Goal: Participate in discussion

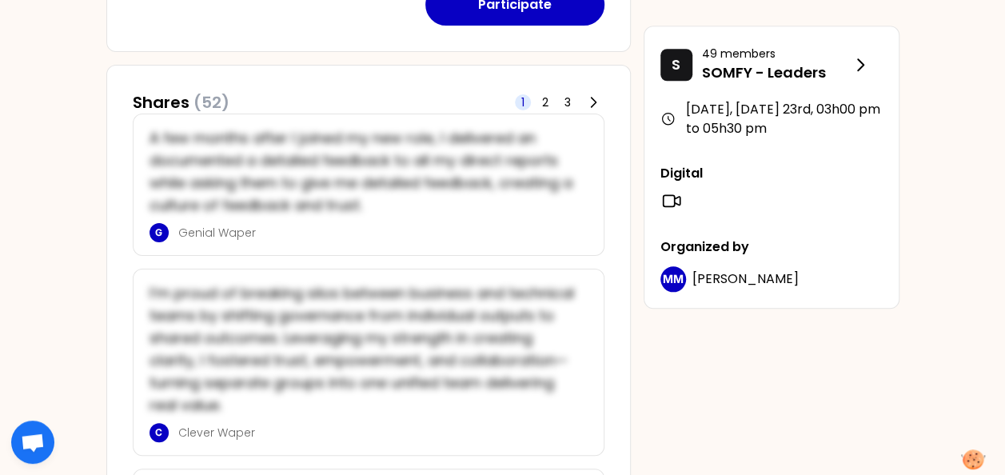
scroll to position [701, 0]
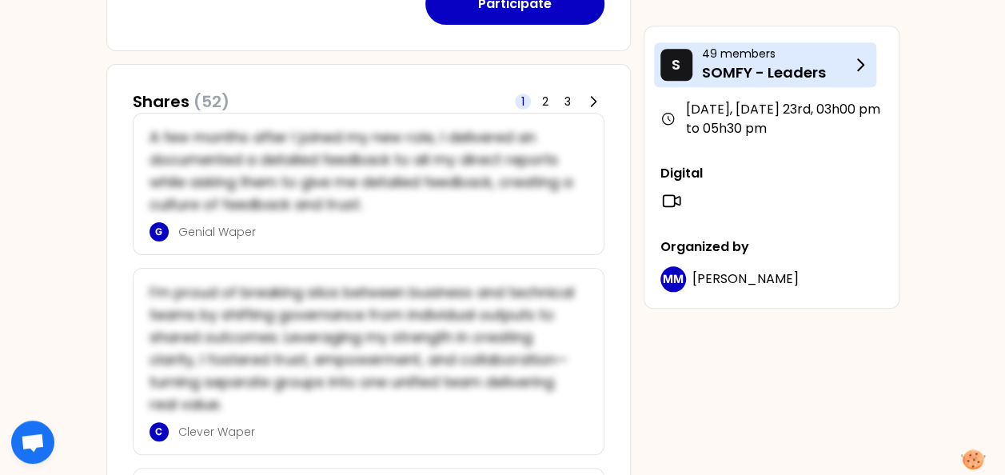
click at [854, 65] on icon at bounding box center [859, 64] width 19 height 19
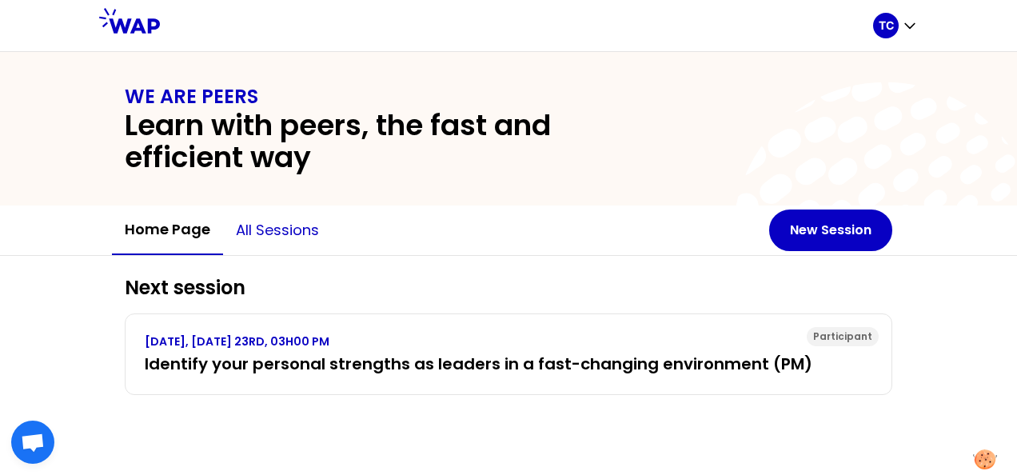
click at [269, 229] on button "All sessions" at bounding box center [277, 230] width 109 height 48
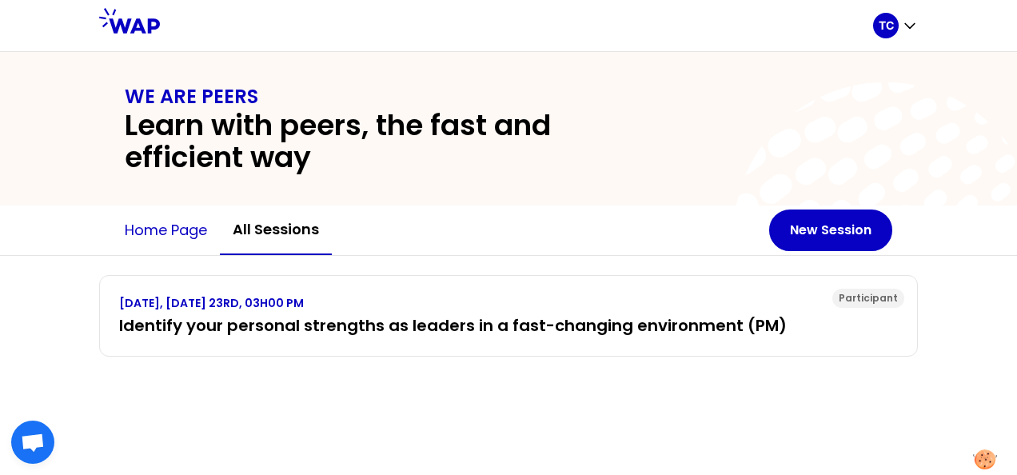
click at [177, 228] on button "Home page" at bounding box center [166, 230] width 108 height 48
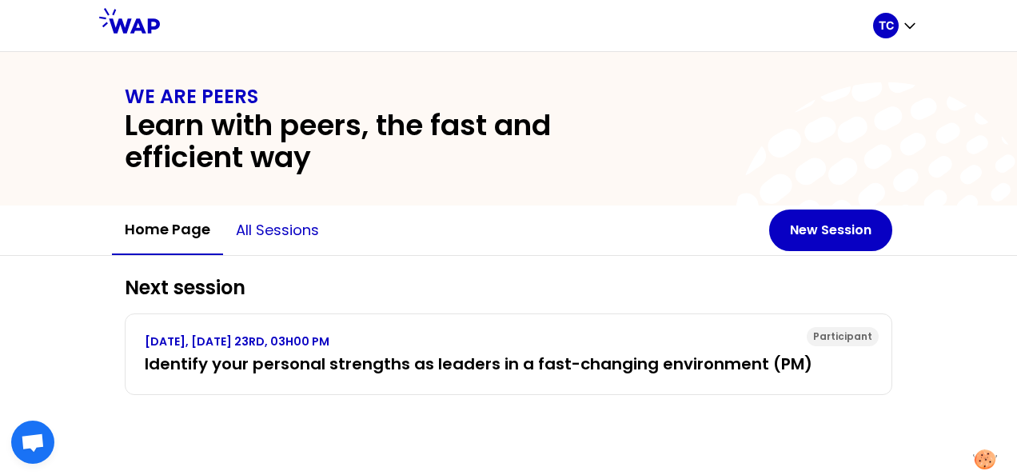
click at [273, 232] on button "All sessions" at bounding box center [277, 230] width 109 height 48
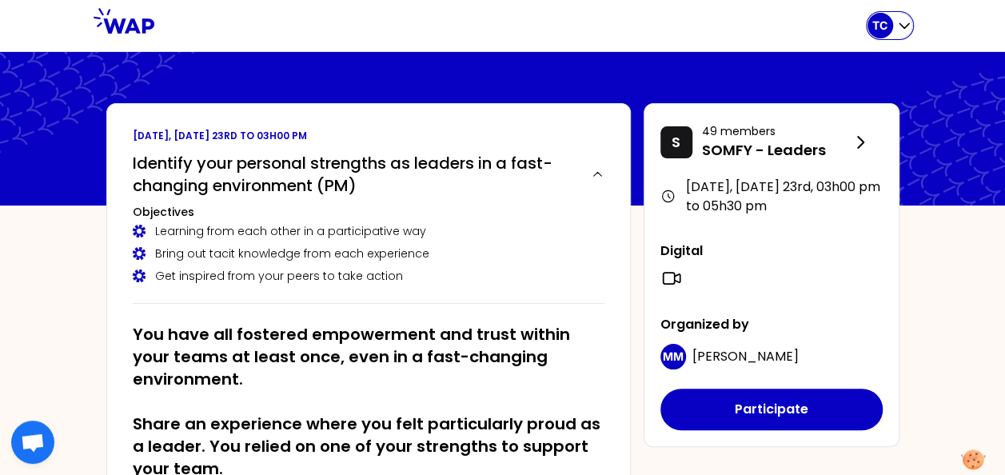
click at [881, 27] on p "TC" at bounding box center [879, 26] width 15 height 16
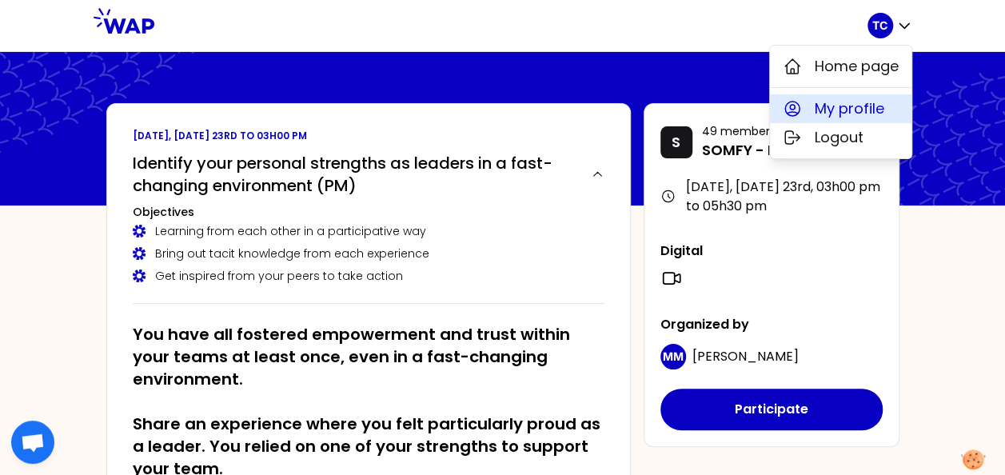
click at [855, 109] on span "My profile" at bounding box center [849, 109] width 70 height 22
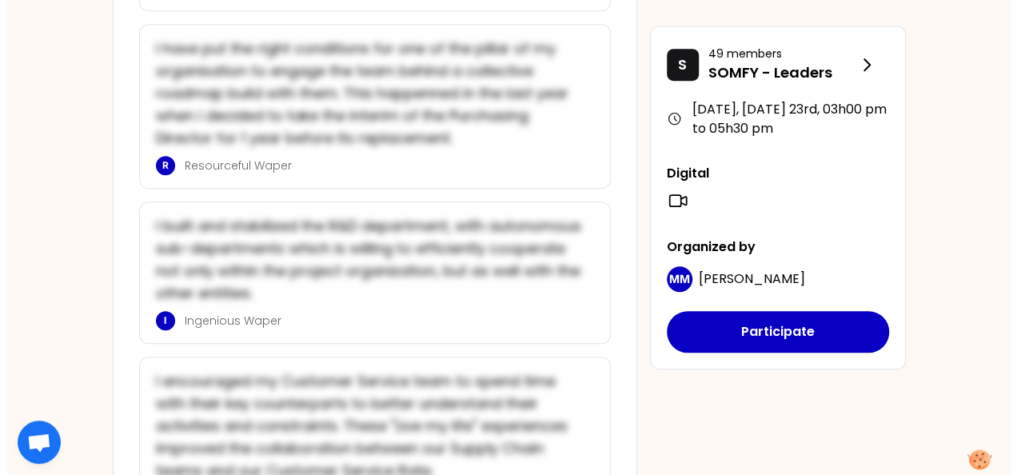
scroll to position [3616, 0]
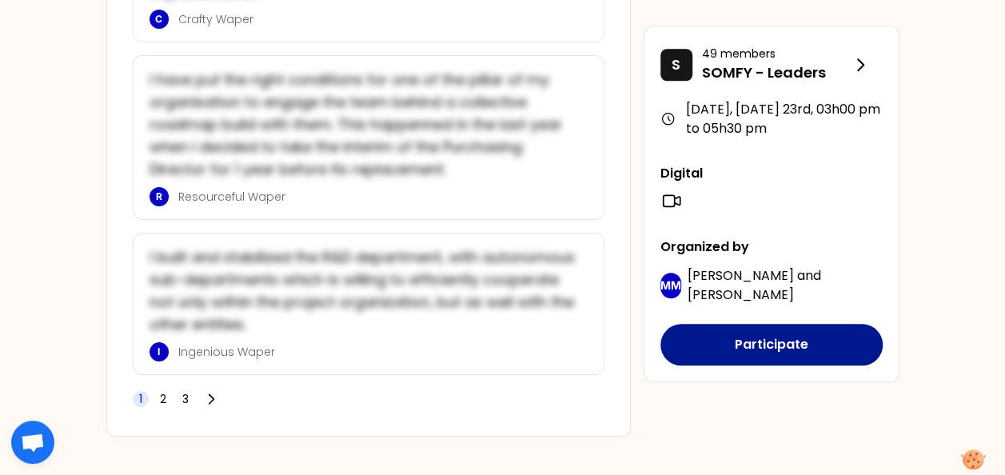
click at [786, 345] on button "Participate" at bounding box center [771, 345] width 222 height 42
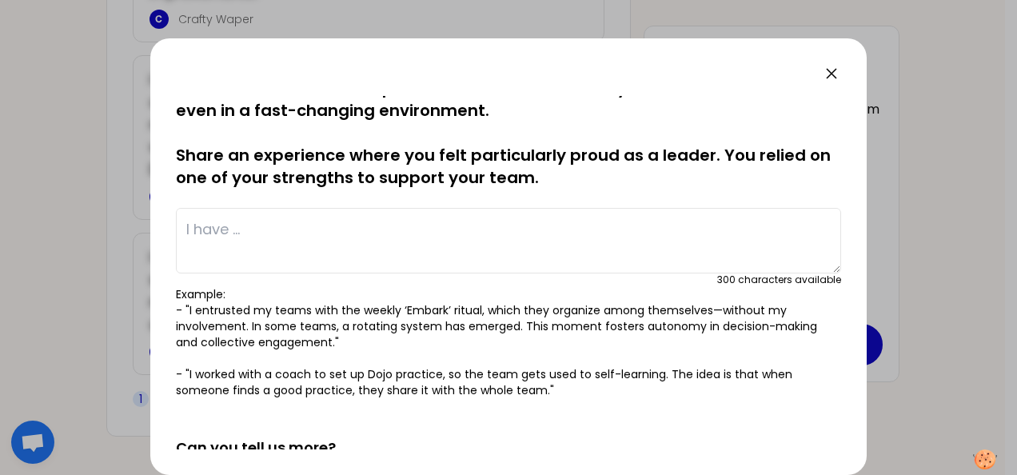
scroll to position [21, 0]
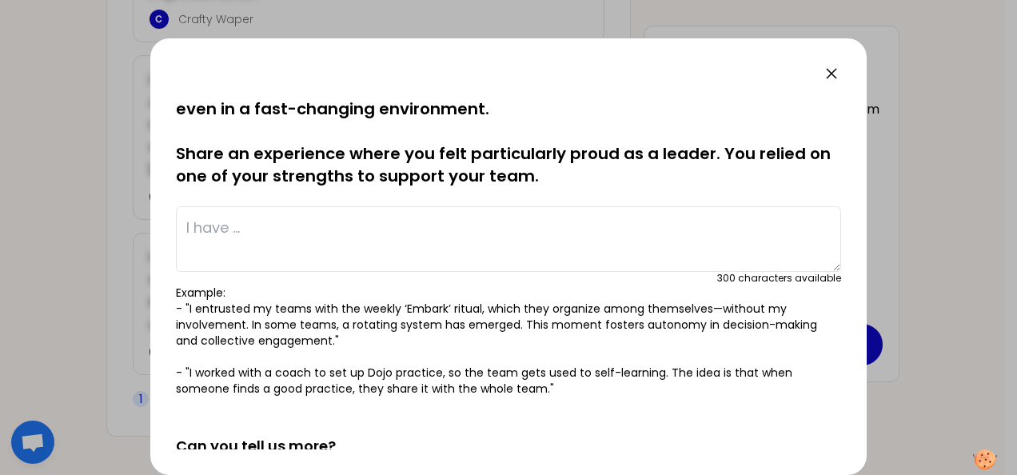
click at [351, 224] on textarea at bounding box center [508, 239] width 665 height 66
type textarea "P"
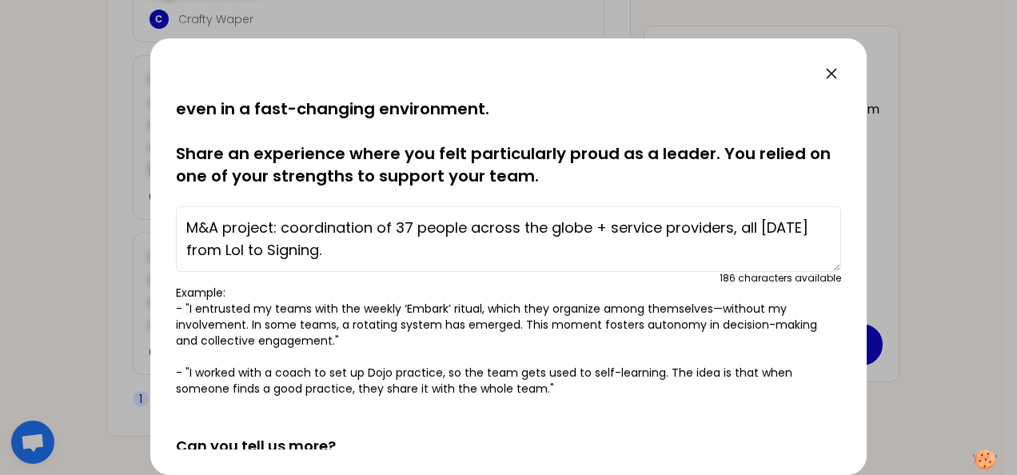
click at [189, 227] on textarea "M&A project: coordination of 37 people across the globe + service providers, al…" at bounding box center [508, 239] width 665 height 66
click at [189, 226] on textarea "Background: M&A project: coordination of 37 people across the globe + service p…" at bounding box center [508, 239] width 665 height 66
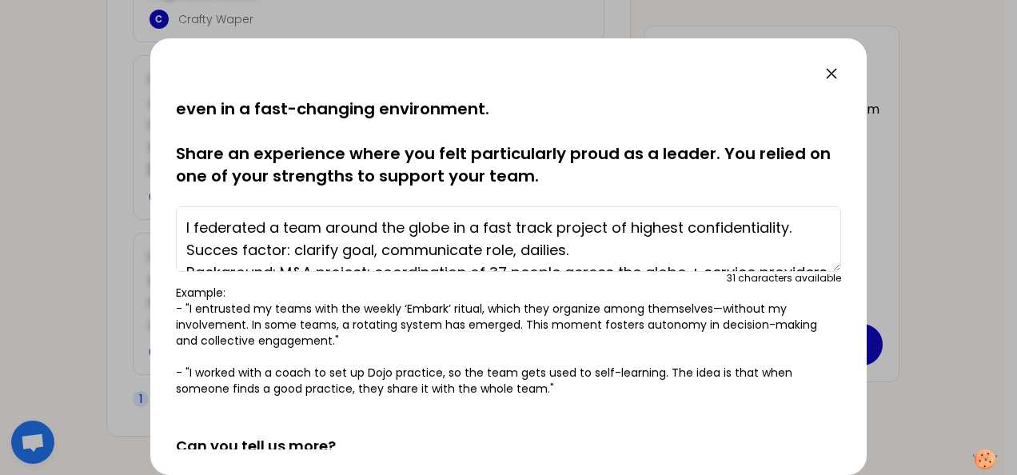
scroll to position [11, 0]
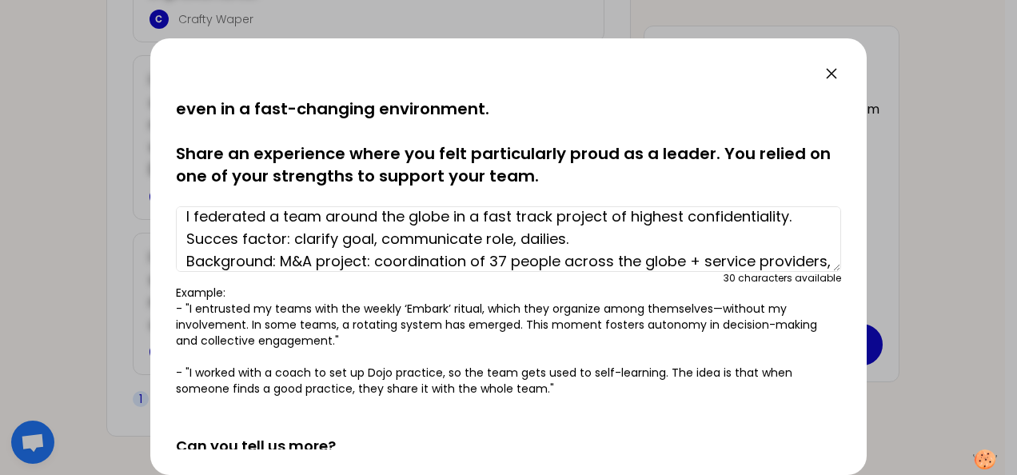
click at [509, 238] on textarea "I federated a team around the globe in a fast track project of highest confiden…" at bounding box center [508, 239] width 665 height 66
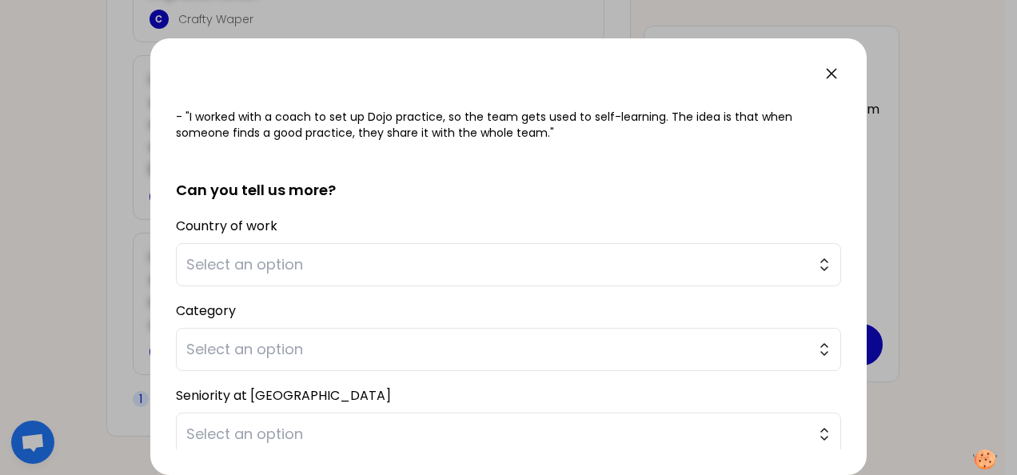
scroll to position [276, 0]
type textarea "I federated a team around the globe in a fast track project of highest confiden…"
click at [807, 267] on button "Select an option" at bounding box center [508, 265] width 665 height 43
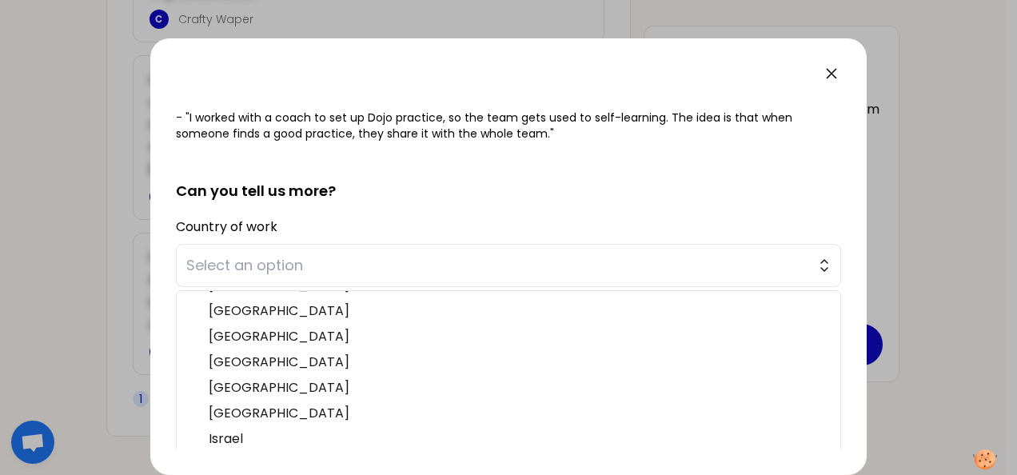
scroll to position [159, 0]
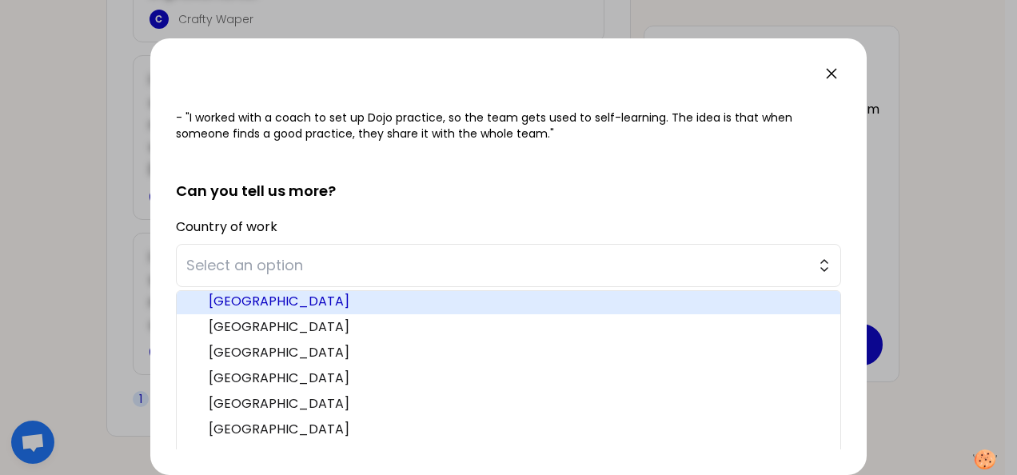
click at [233, 297] on span "[GEOGRAPHIC_DATA]" at bounding box center [518, 301] width 619 height 19
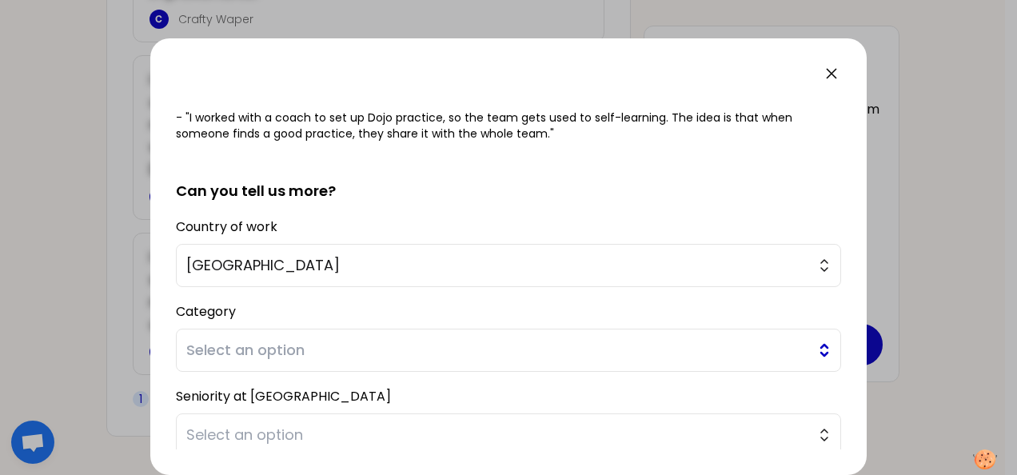
click at [454, 345] on span "Select an option" at bounding box center [497, 350] width 622 height 22
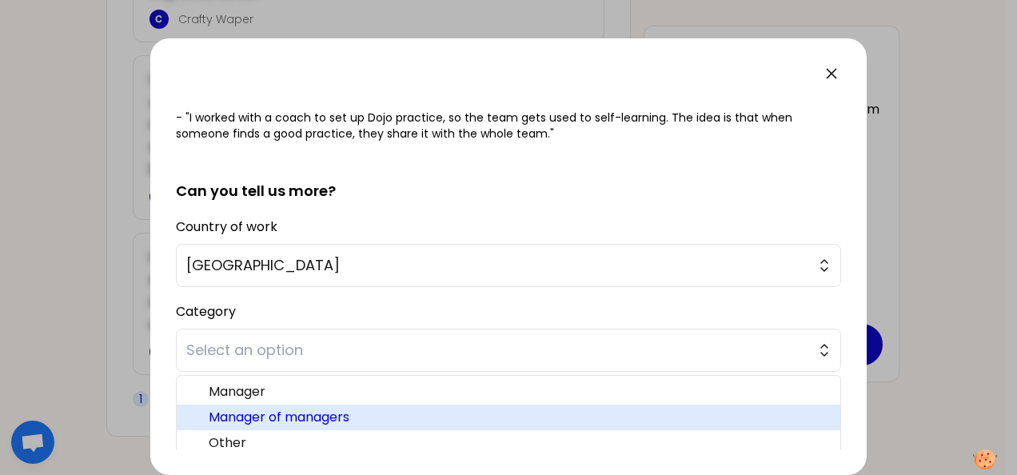
click at [261, 413] on span "Manager of managers" at bounding box center [518, 417] width 619 height 19
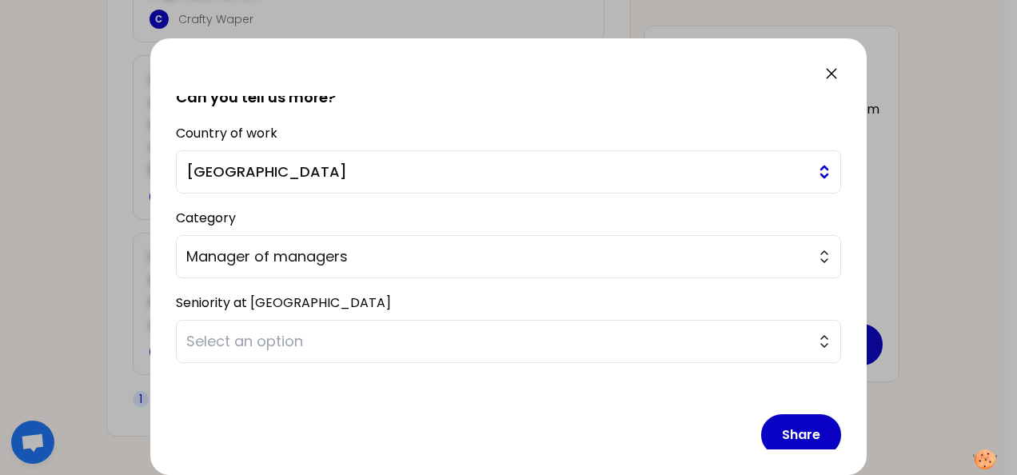
scroll to position [368, 0]
click at [252, 343] on span "Select an option" at bounding box center [497, 342] width 622 height 22
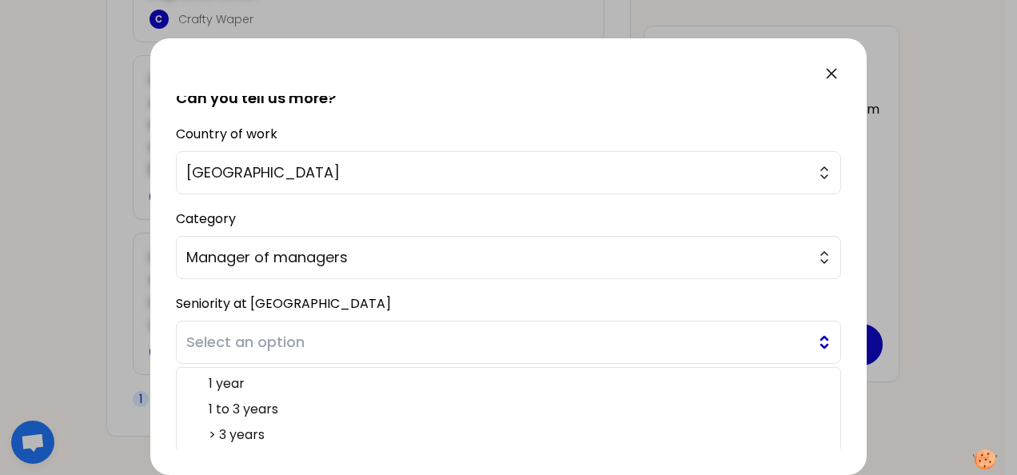
click at [252, 341] on span "Select an option" at bounding box center [497, 342] width 622 height 22
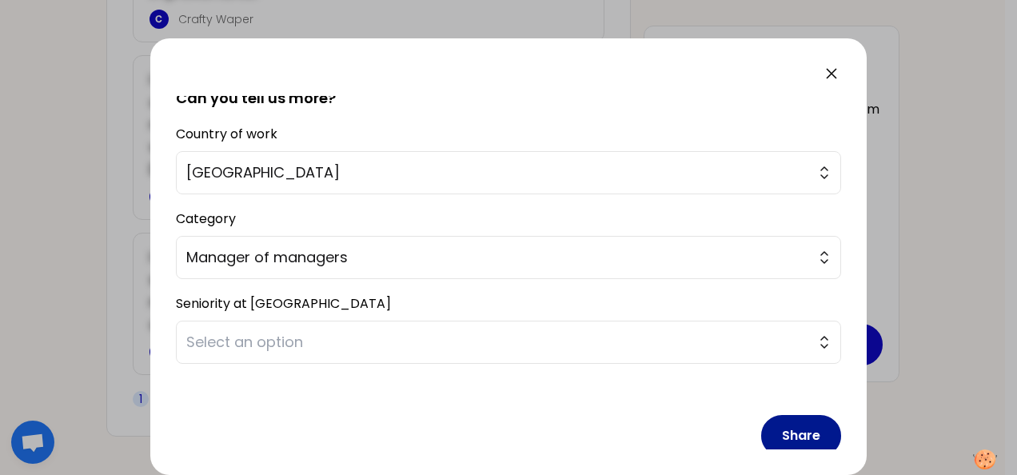
click at [790, 434] on button "Share" at bounding box center [801, 436] width 80 height 42
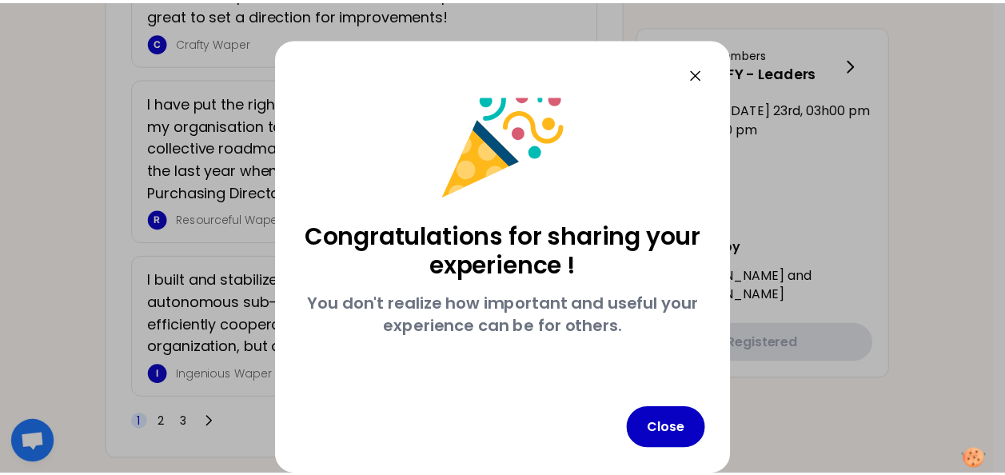
scroll to position [27, 0]
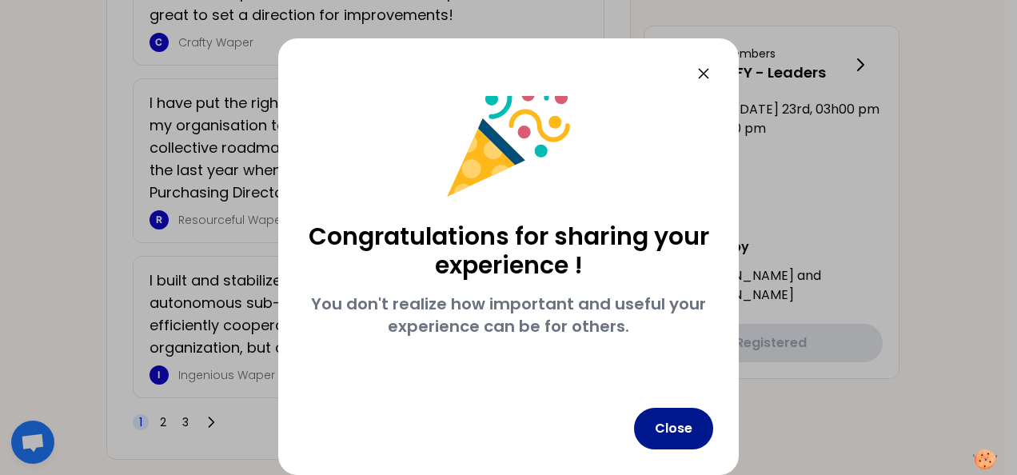
click at [678, 427] on button "Close" at bounding box center [673, 429] width 79 height 42
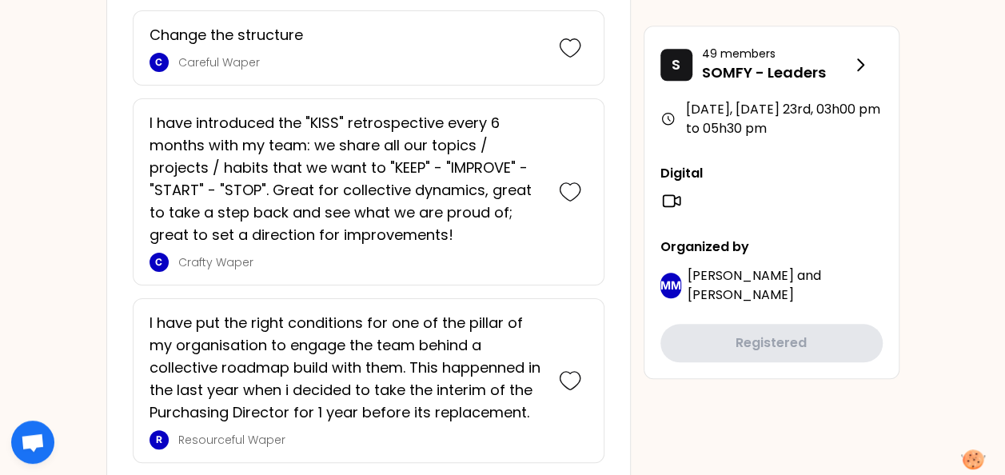
scroll to position [3662, 0]
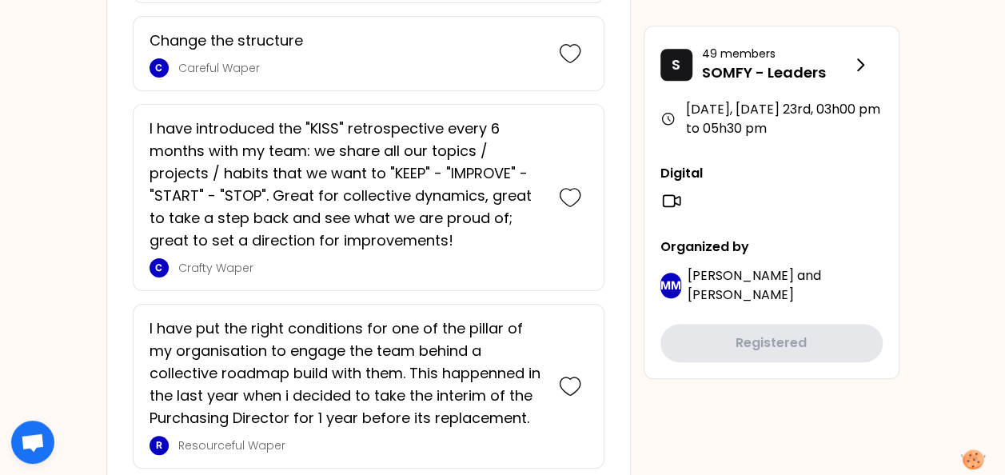
click at [673, 197] on icon at bounding box center [671, 200] width 17 height 11
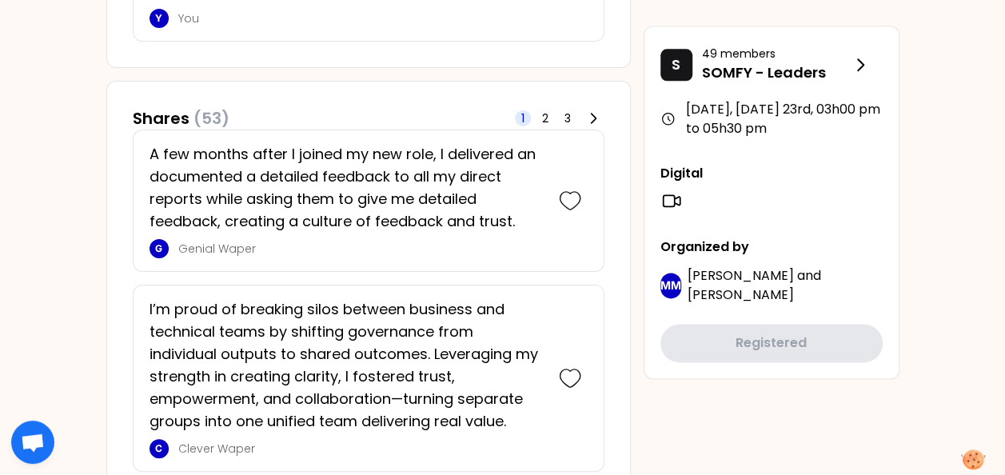
scroll to position [902, 0]
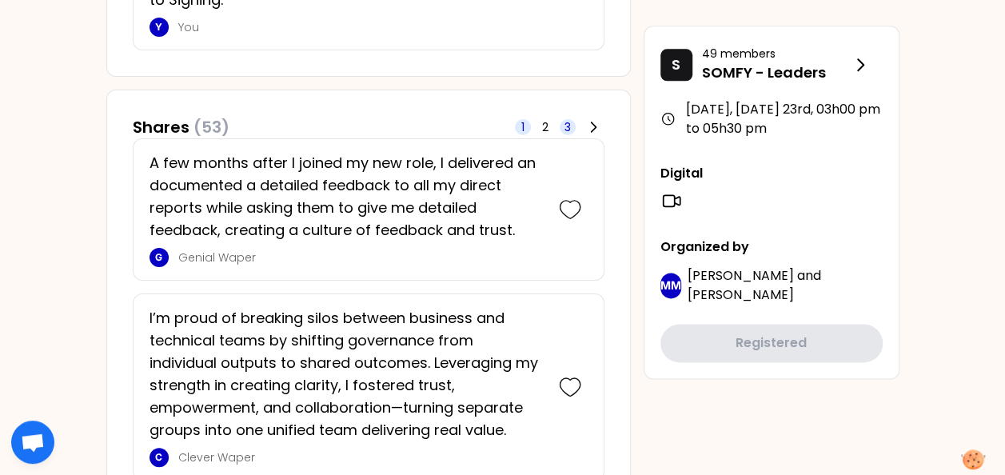
click at [569, 123] on span "3" at bounding box center [567, 127] width 6 height 16
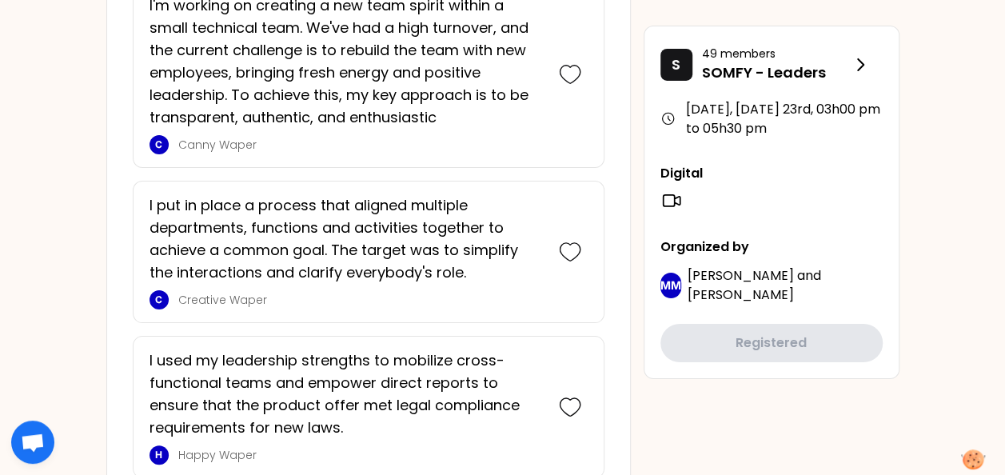
scroll to position [2721, 0]
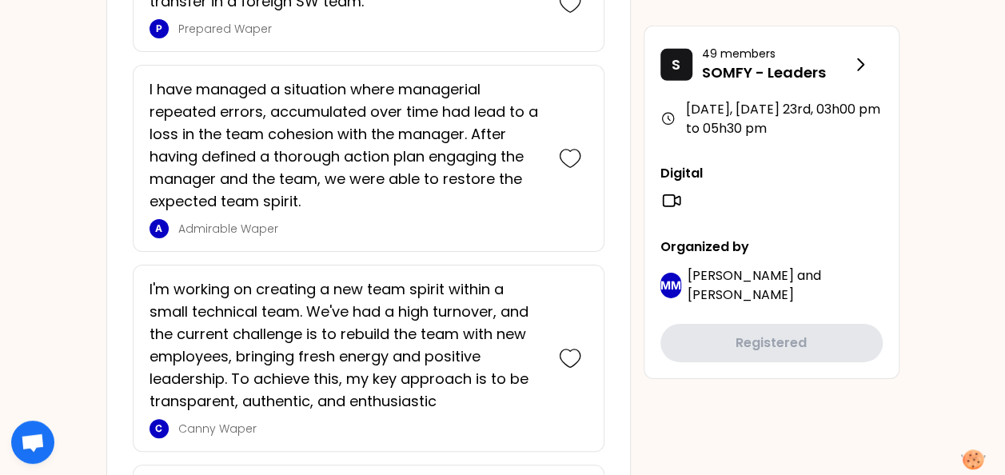
scroll to position [2437, 0]
